Goal: Task Accomplishment & Management: Manage account settings

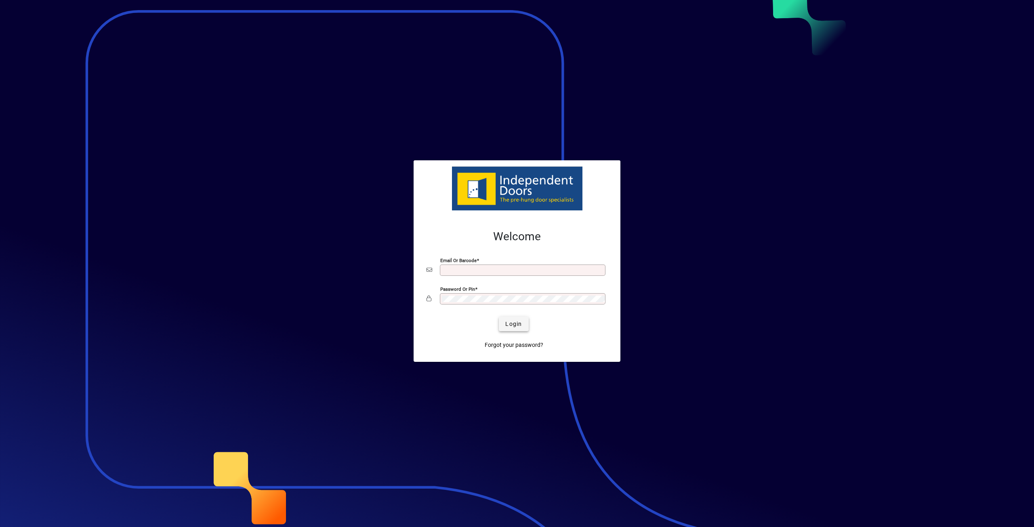
type input "**********"
click at [515, 325] on span "Login" at bounding box center [513, 324] width 17 height 8
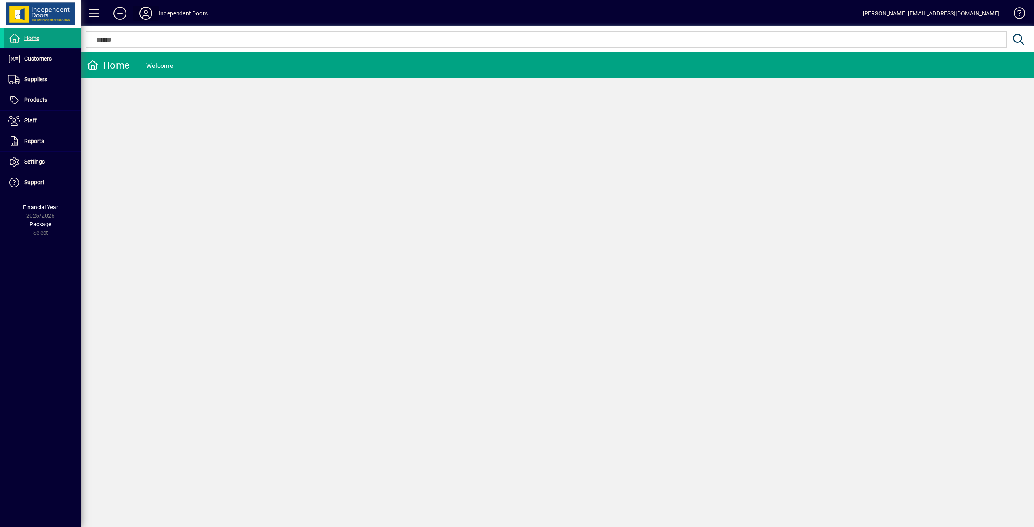
click at [147, 16] on icon at bounding box center [146, 13] width 16 height 13
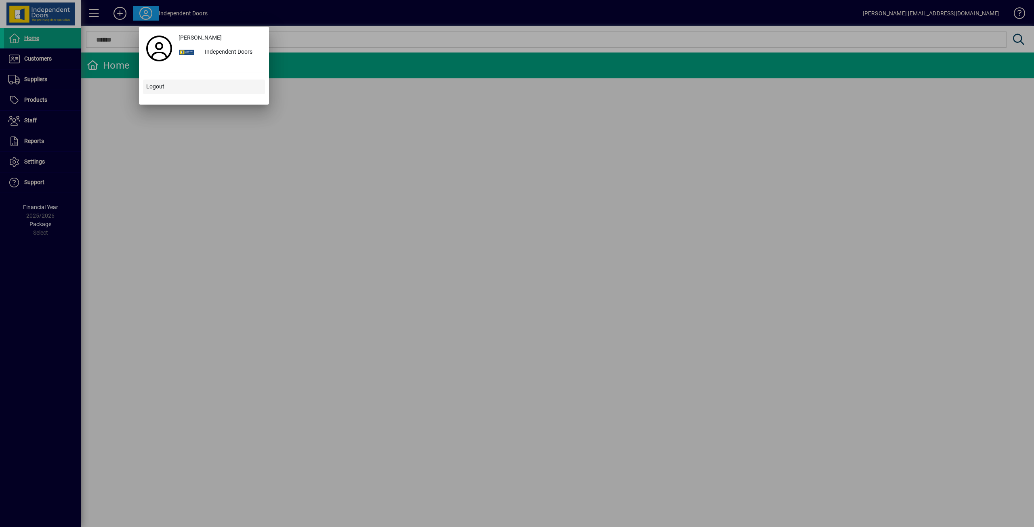
click at [168, 83] on span at bounding box center [204, 86] width 122 height 19
